Goal: Obtain resource: Obtain resource

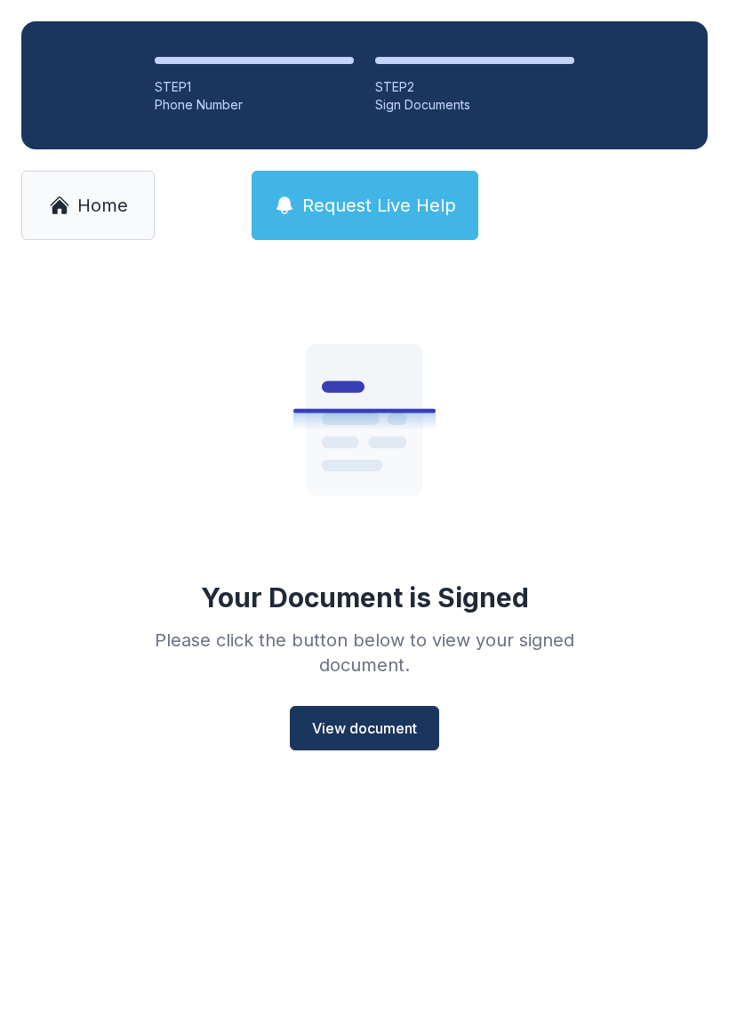
click at [374, 718] on span "View document" at bounding box center [364, 728] width 105 height 21
click at [101, 198] on span "Home" at bounding box center [102, 205] width 51 height 25
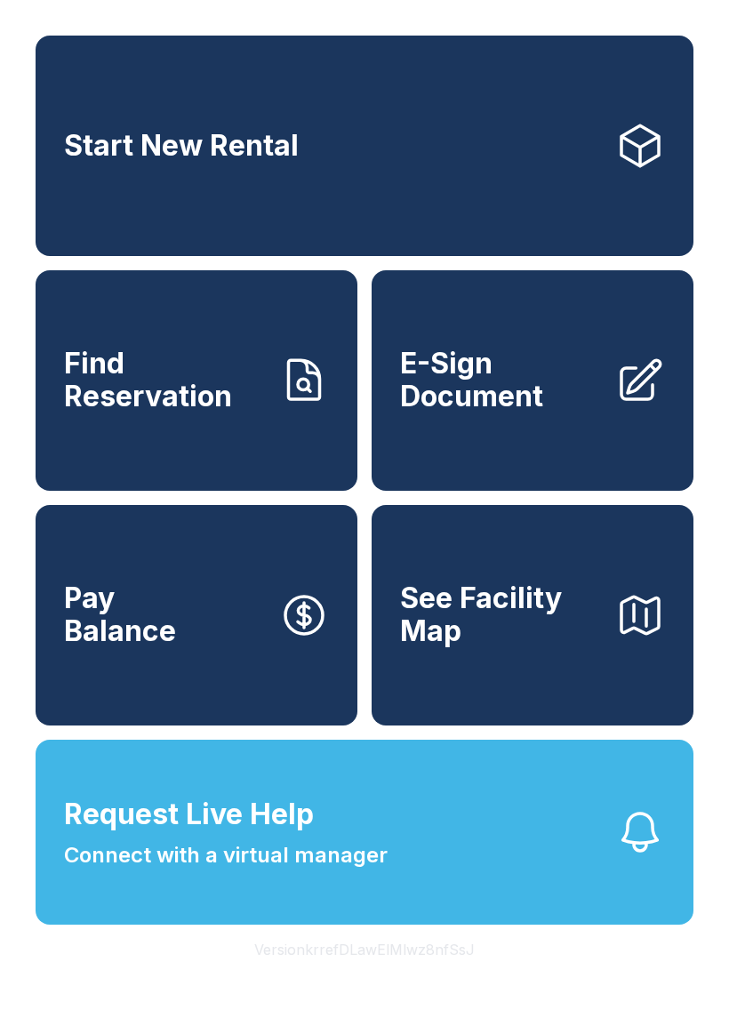
click at [528, 396] on span "E-Sign Document" at bounding box center [500, 380] width 201 height 65
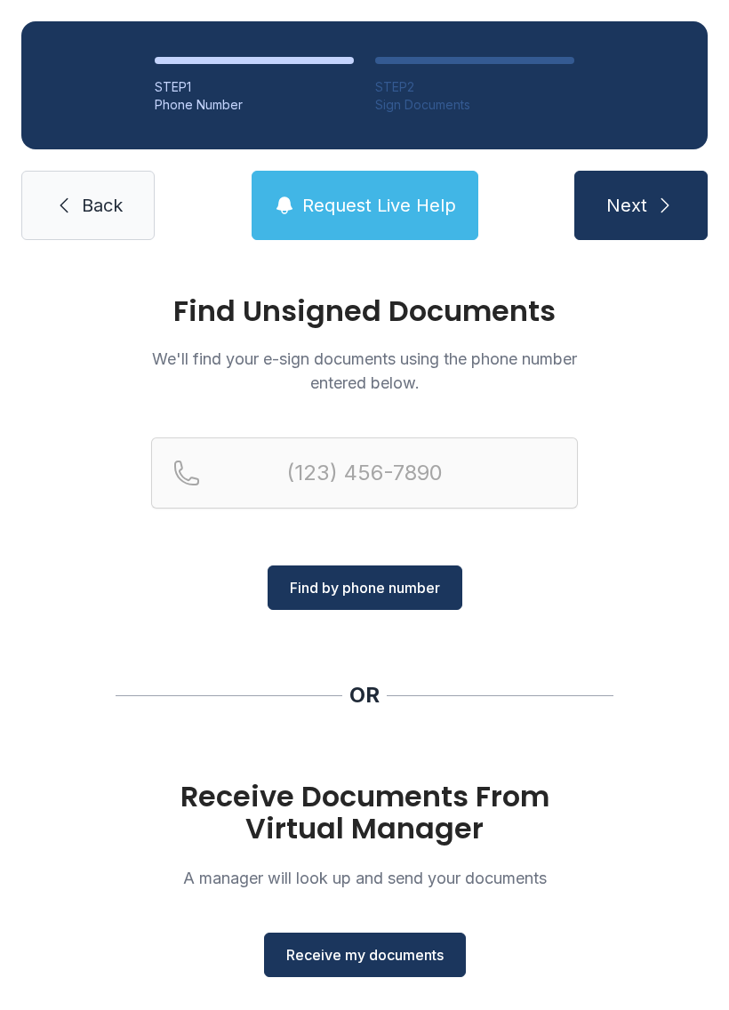
click at [369, 955] on span "Receive my documents" at bounding box center [364, 955] width 157 height 21
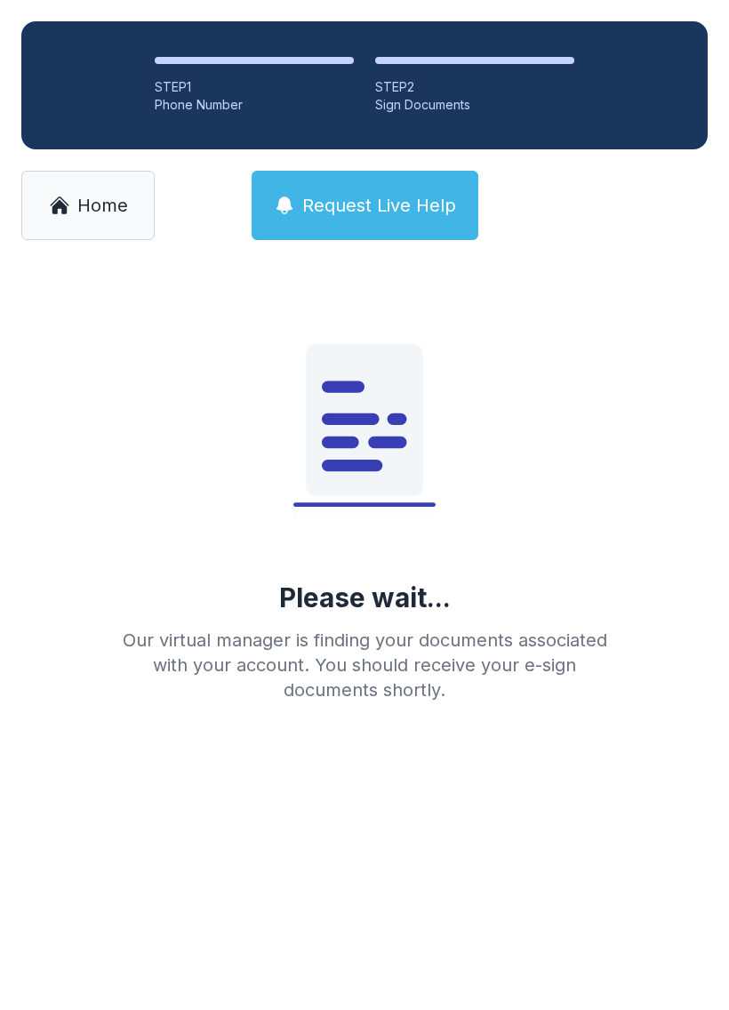
click at [446, 84] on div "STEP 2" at bounding box center [474, 87] width 199 height 18
click at [595, 382] on div "Please wait... Our virtual manager is finding your documents associated with yo…" at bounding box center [365, 489] width 512 height 427
click at [80, 204] on span "Home" at bounding box center [102, 205] width 51 height 25
